Goal: Task Accomplishment & Management: Manage account settings

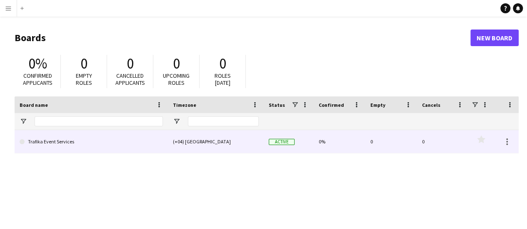
click at [50, 144] on link "Trafika Event Services" at bounding box center [91, 141] width 143 height 23
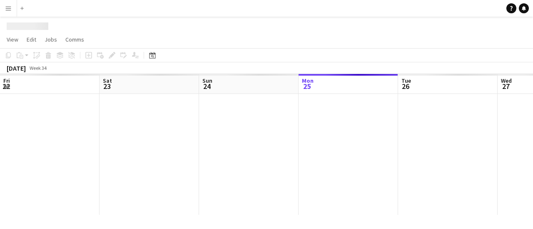
scroll to position [0, 199]
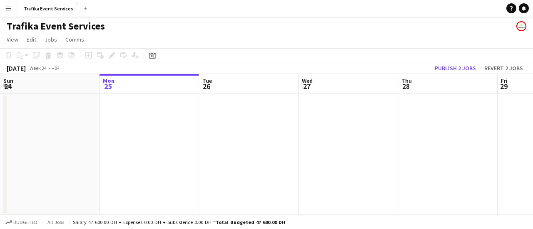
click at [524, 27] on app-user-avatar at bounding box center [521, 26] width 10 height 10
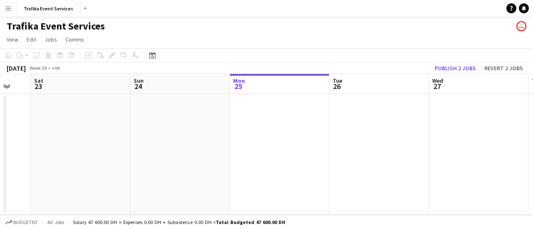
scroll to position [0, 276]
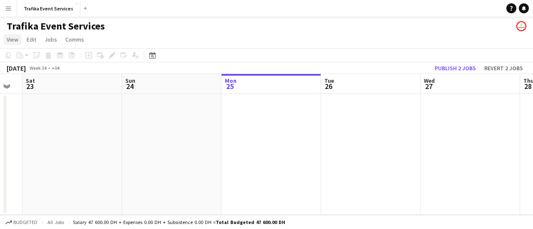
click at [17, 39] on span "View" at bounding box center [13, 39] width 12 height 7
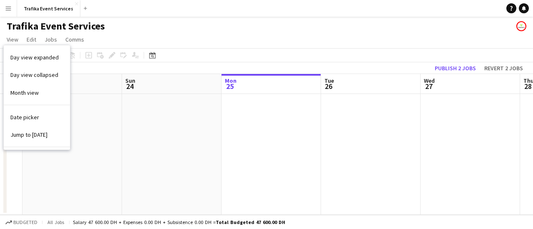
click at [169, 30] on div "Trafika Event Services" at bounding box center [266, 25] width 533 height 16
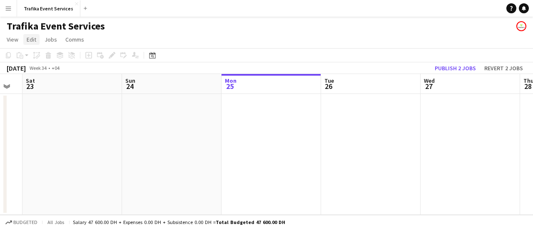
click at [13, 41] on span "View" at bounding box center [13, 39] width 12 height 7
click at [170, 33] on app-page-menu "View Day view expanded Day view collapsed Month view Date picker Jump to [DATE]…" at bounding box center [266, 40] width 533 height 16
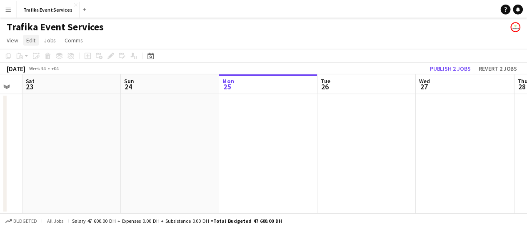
click span
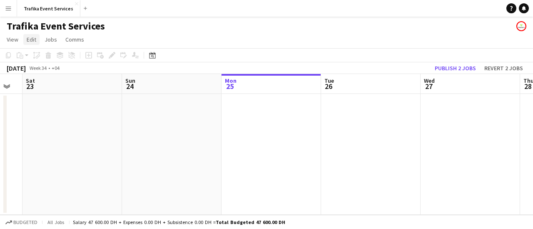
scroll to position [0, 199]
click span "Edit"
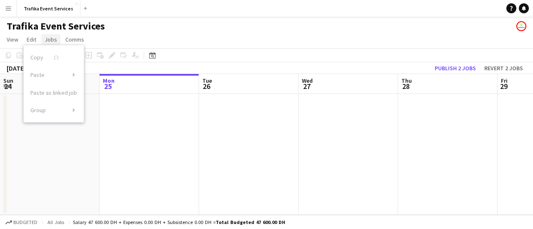
click at [52, 39] on span "Jobs" at bounding box center [51, 39] width 12 height 7
click at [74, 37] on span "Comms" at bounding box center [74, 39] width 19 height 7
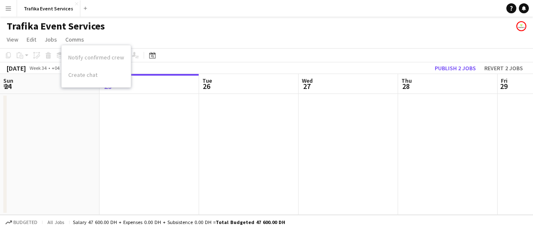
click at [124, 126] on app-date-cell at bounding box center [148, 154] width 99 height 121
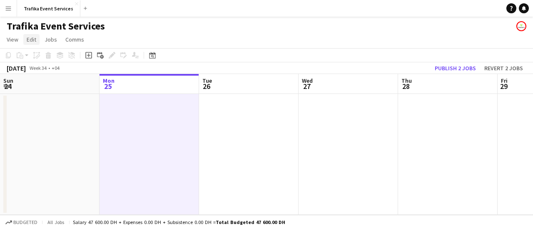
click at [36, 41] on span "Edit" at bounding box center [32, 39] width 10 height 7
click at [16, 41] on span "View" at bounding box center [13, 39] width 12 height 7
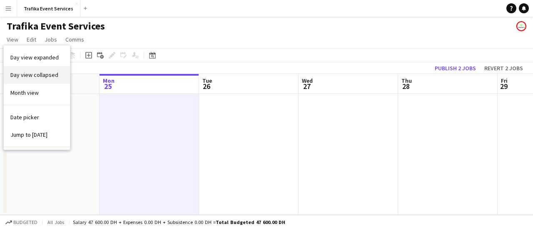
scroll to position [39, 0]
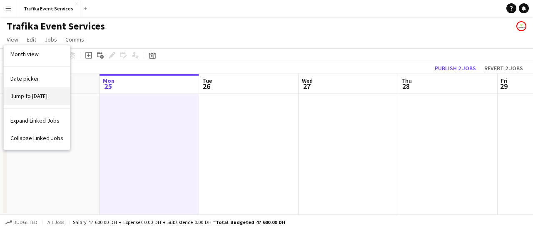
click at [24, 92] on span "Jump to [DATE]" at bounding box center [28, 95] width 37 height 7
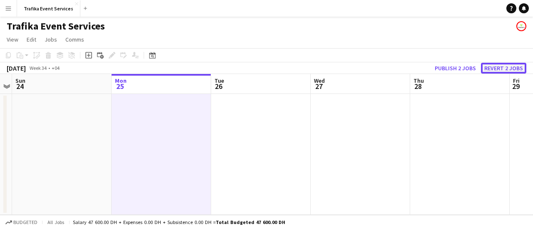
click at [496, 67] on button "Revert 2 jobs" at bounding box center [503, 68] width 45 height 11
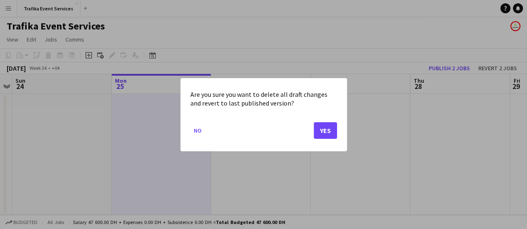
click at [451, 69] on div at bounding box center [263, 114] width 527 height 229
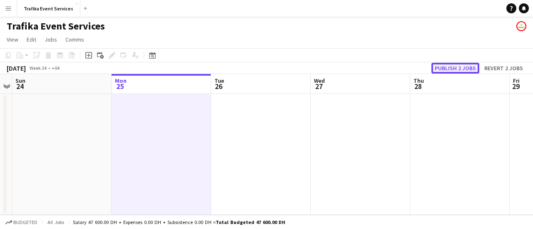
click at [458, 72] on button "Publish 2 jobs" at bounding box center [455, 68] width 48 height 11
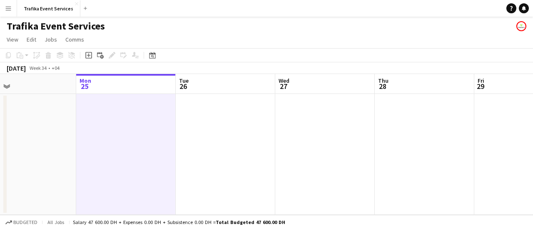
scroll to position [0, 224]
click at [10, 8] on app-icon "Menu" at bounding box center [8, 8] width 7 height 7
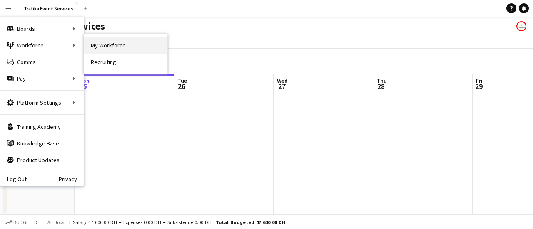
click at [107, 45] on link "My Workforce" at bounding box center [125, 45] width 83 height 17
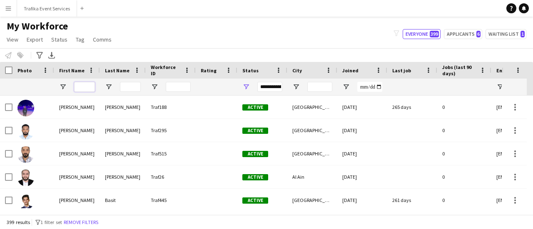
click at [91, 86] on input "First Name Filter Input" at bounding box center [84, 87] width 21 height 10
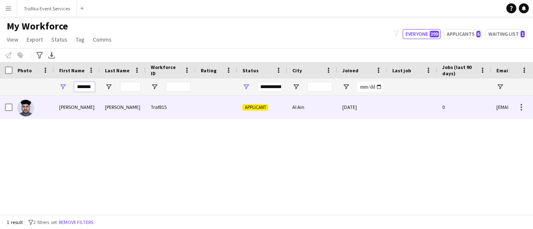
type input "*******"
click at [245, 103] on div "Applicant" at bounding box center [262, 107] width 50 height 23
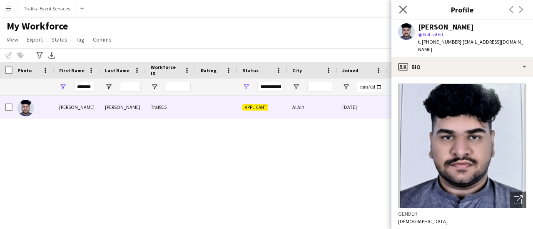
click at [404, 4] on app-icon "Close pop-in" at bounding box center [403, 10] width 12 height 12
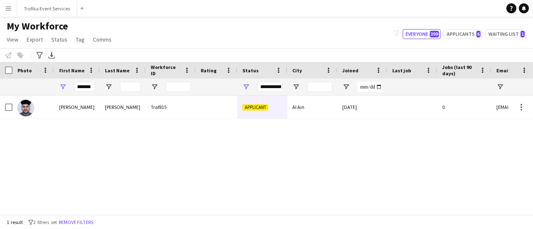
click at [8, 7] on app-icon "Menu" at bounding box center [8, 8] width 7 height 7
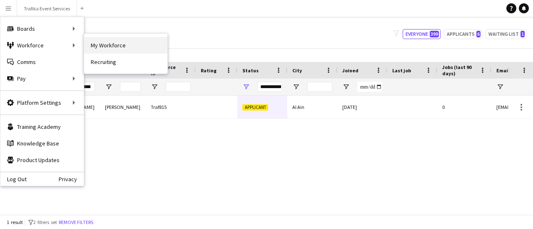
click at [85, 45] on link "My Workforce" at bounding box center [125, 45] width 83 height 17
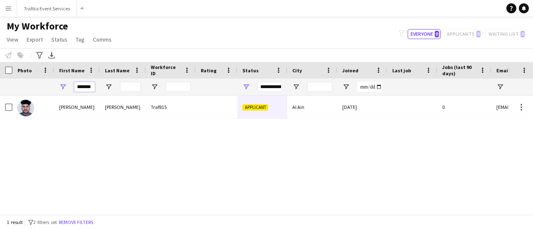
click at [87, 85] on input "*******" at bounding box center [84, 87] width 21 height 10
type input "*"
